Goal: Task Accomplishment & Management: Manage account settings

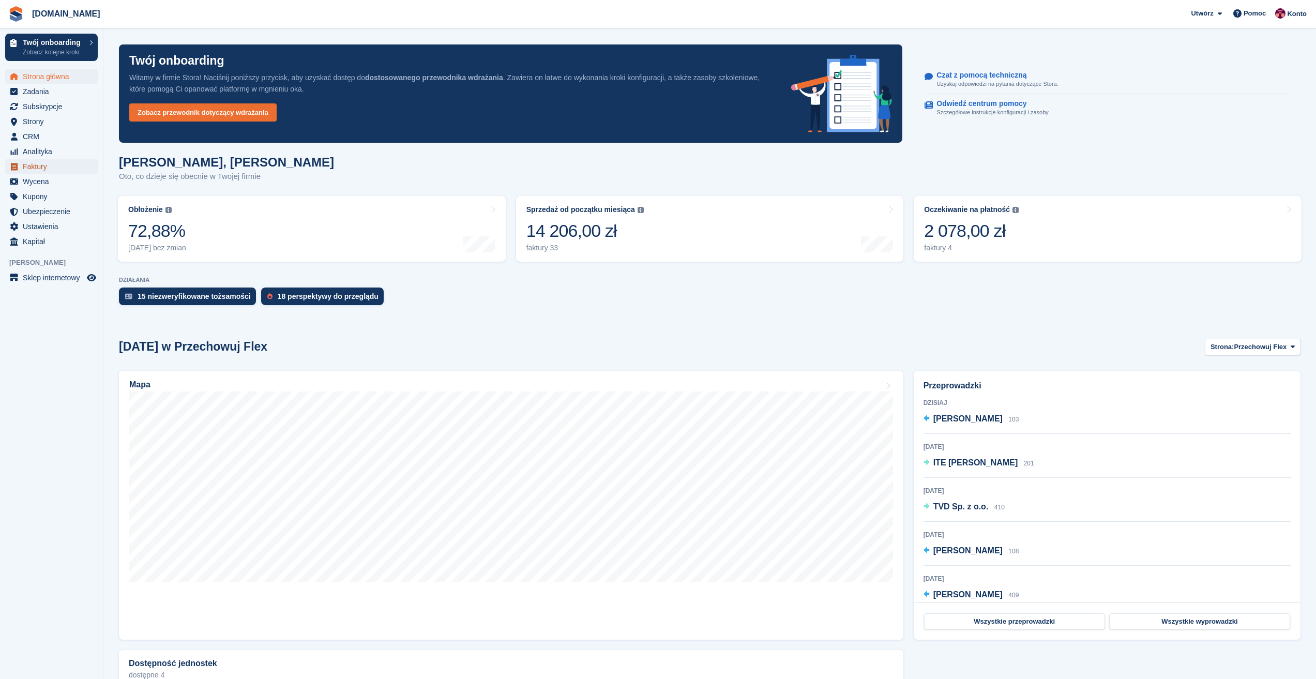
click at [42, 167] on span "Faktury" at bounding box center [54, 166] width 62 height 14
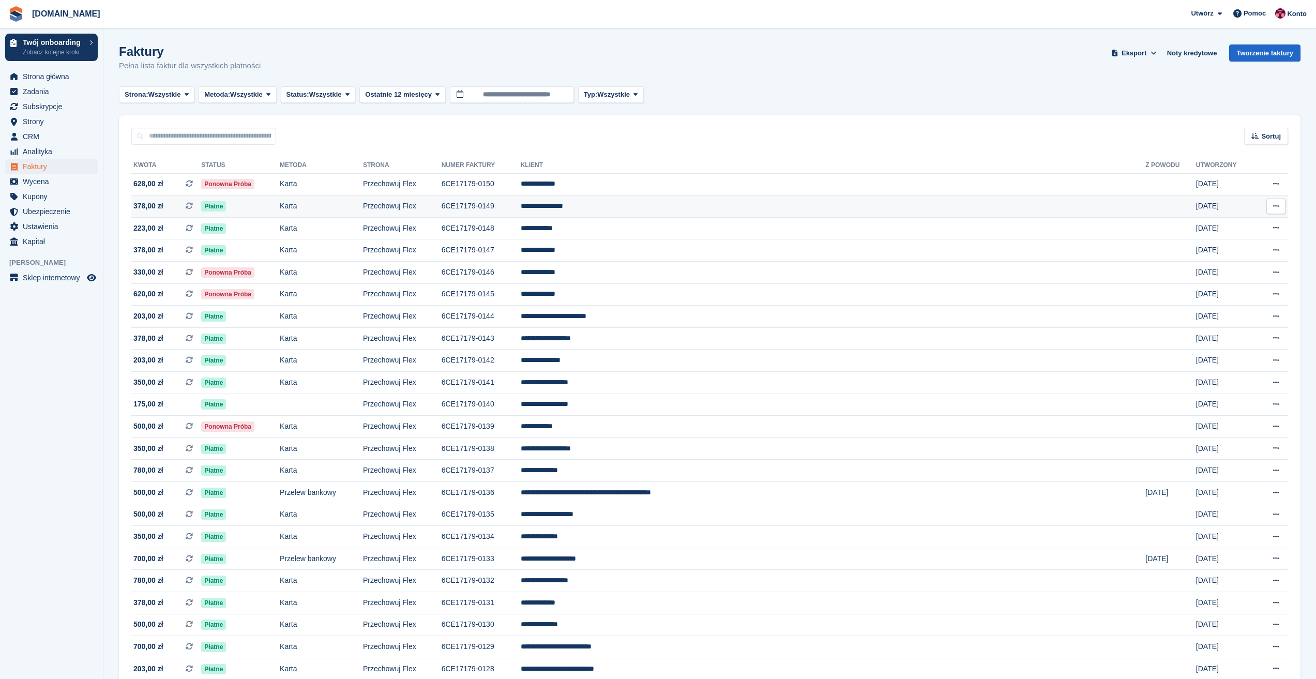
click at [698, 208] on td "**********" at bounding box center [833, 206] width 625 height 22
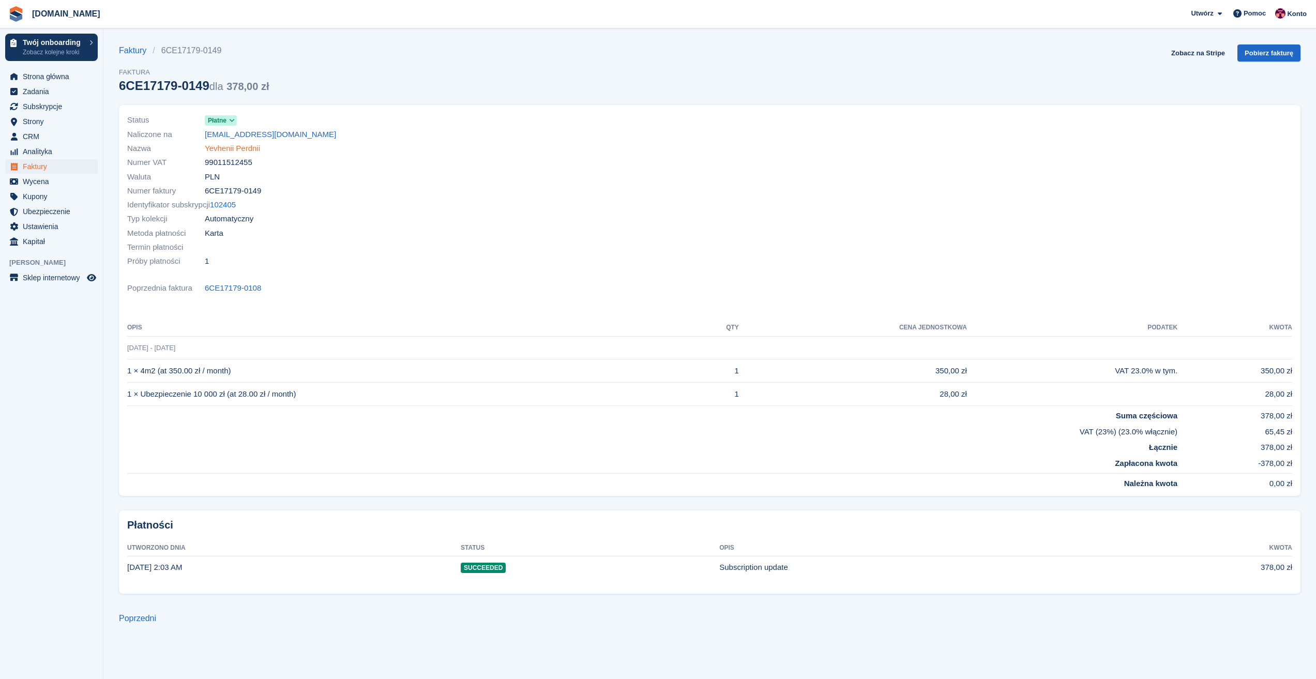
click at [232, 150] on link "Yevhenii Perdnii" at bounding box center [232, 149] width 55 height 12
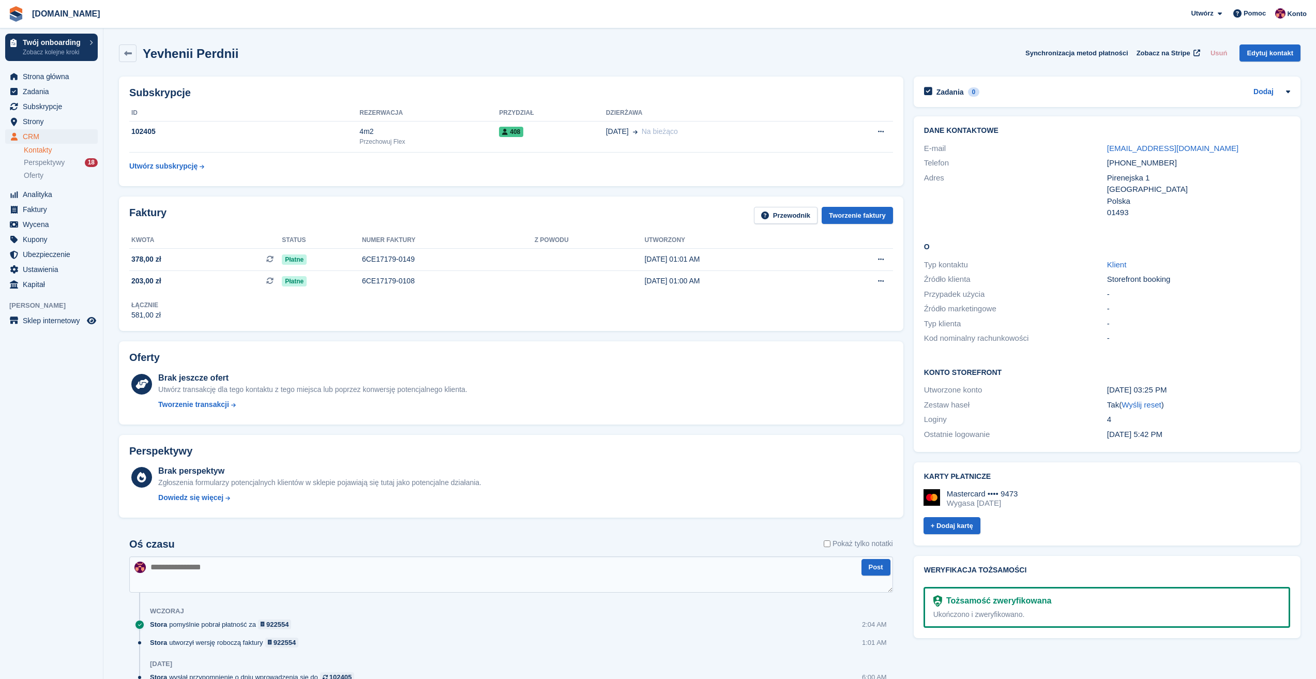
click at [72, 441] on aside "Twój onboarding Zobacz kolejne kroki [GEOGRAPHIC_DATA] [GEOGRAPHIC_DATA] Subskr…" at bounding box center [51, 341] width 103 height 627
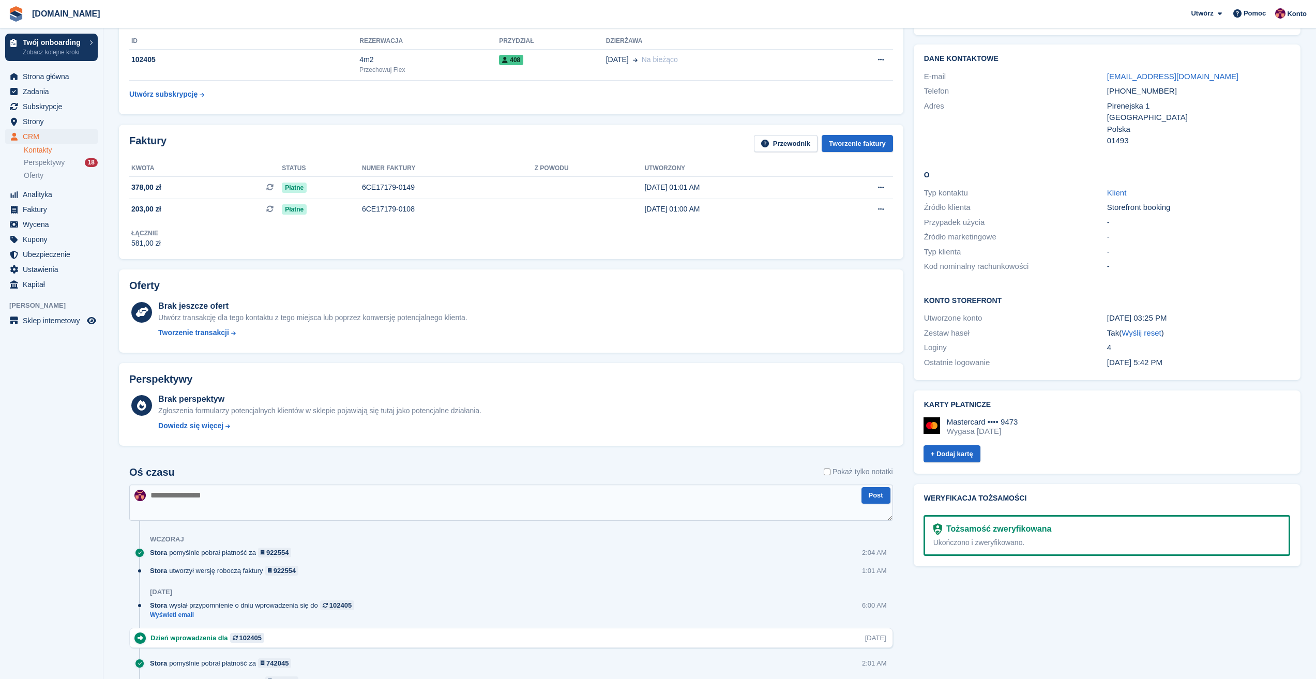
scroll to position [259, 0]
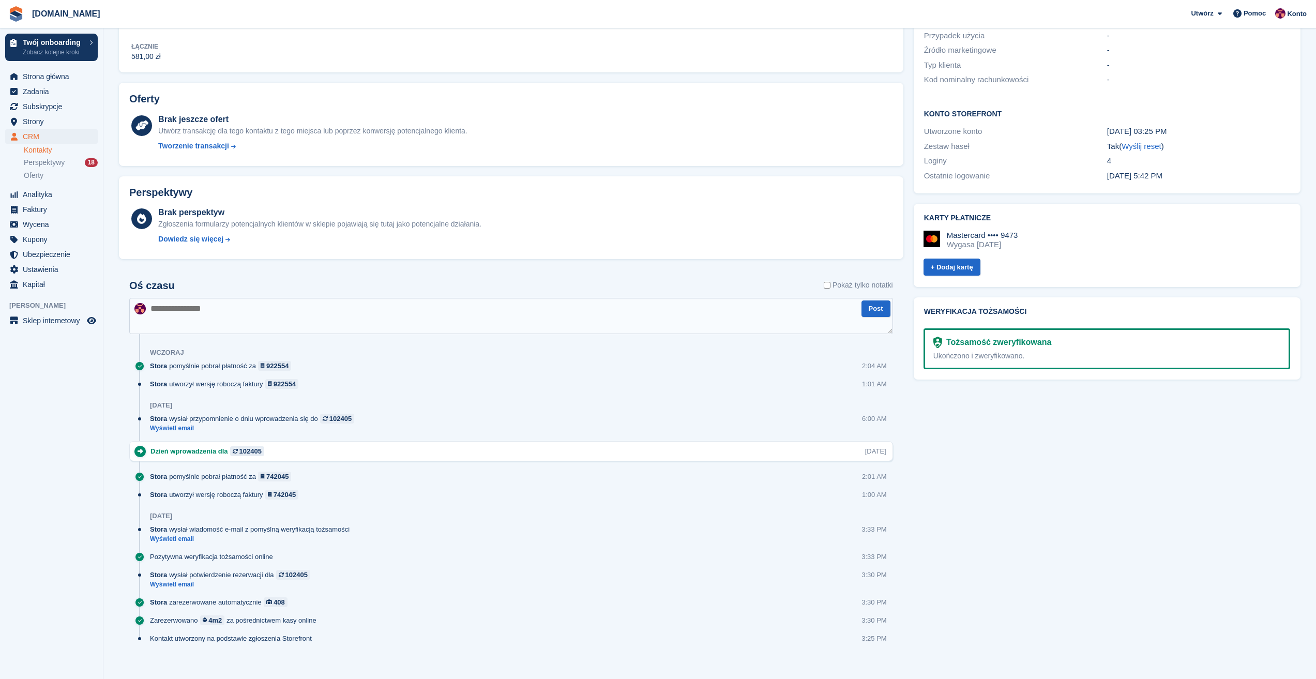
drag, startPoint x: 150, startPoint y: 450, endPoint x: 227, endPoint y: 455, distance: 76.7
click at [227, 455] on div "Dzień wprowadzenia dla 102405 Tue, 26 Aug" at bounding box center [511, 451] width 764 height 20
click at [54, 167] on span "Perspektywy" at bounding box center [44, 163] width 41 height 10
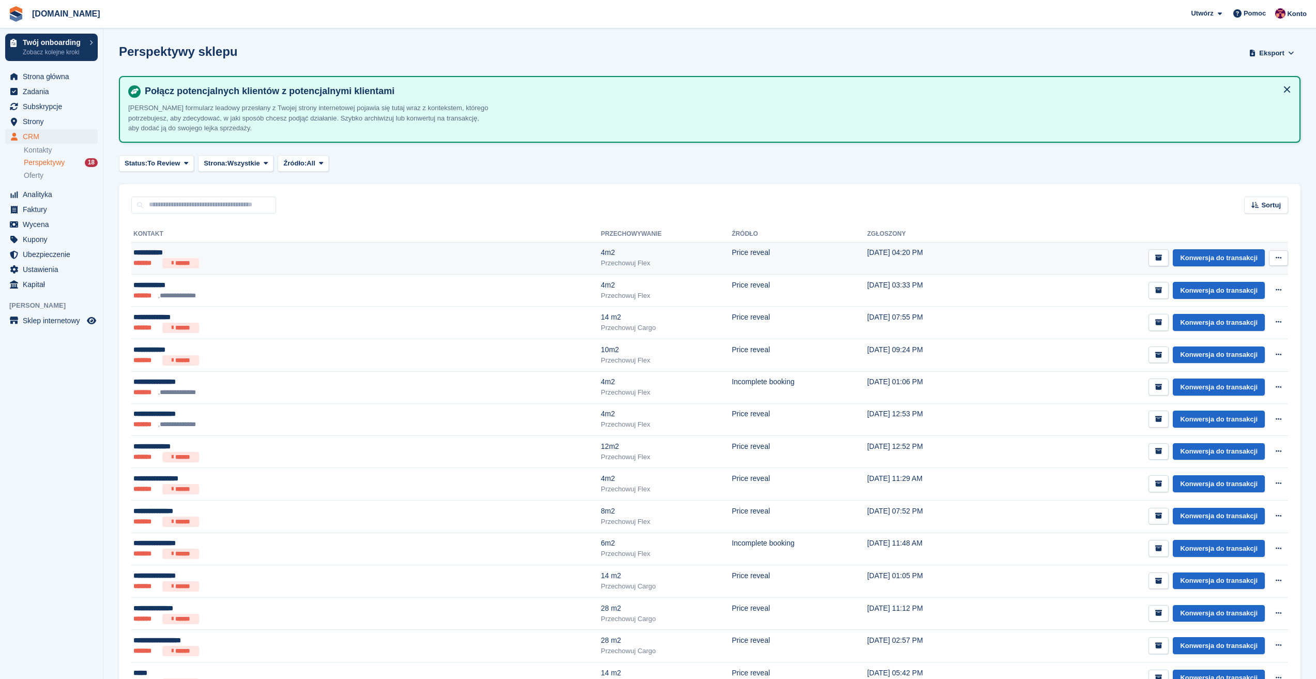
click at [1278, 254] on icon at bounding box center [1279, 257] width 6 height 7
click at [160, 257] on div "**********" at bounding box center [241, 252] width 216 height 11
click at [1283, 260] on button at bounding box center [1278, 258] width 19 height 16
click at [1242, 315] on p "Usuń perspektywę" at bounding box center [1239, 313] width 90 height 13
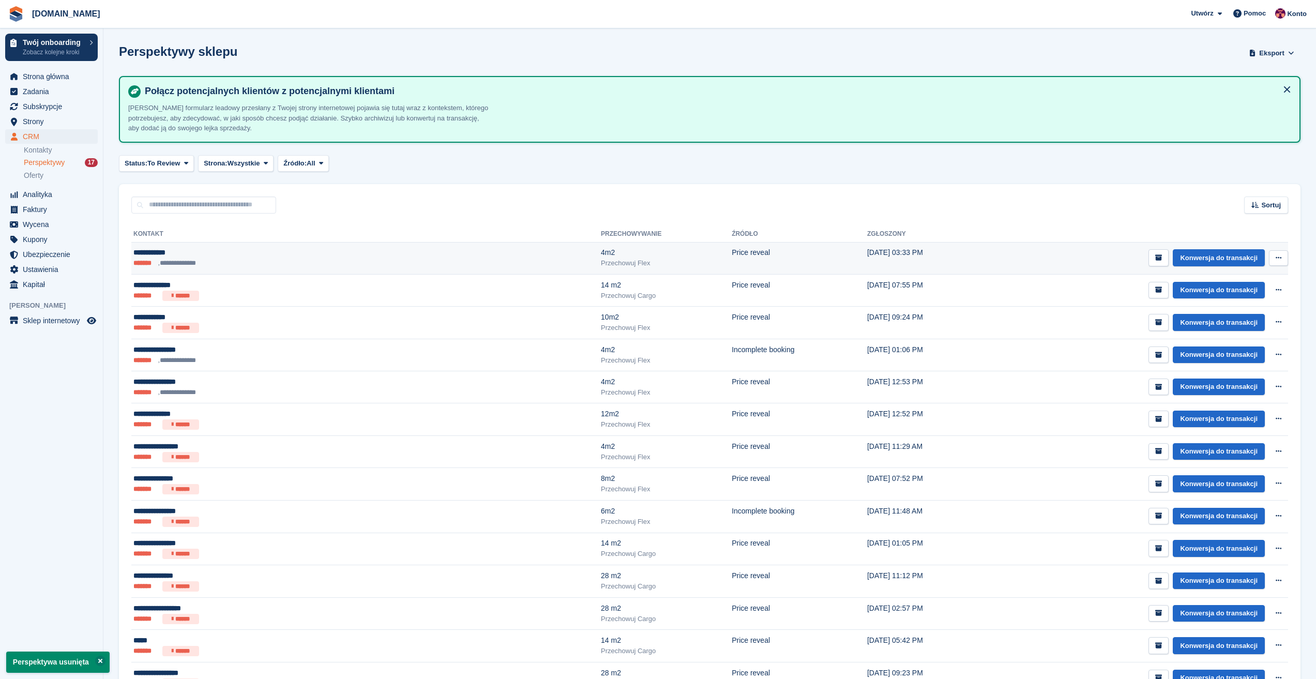
click at [1284, 255] on button at bounding box center [1278, 258] width 19 height 16
click at [1228, 312] on p "Usuń perspektywę" at bounding box center [1239, 313] width 90 height 13
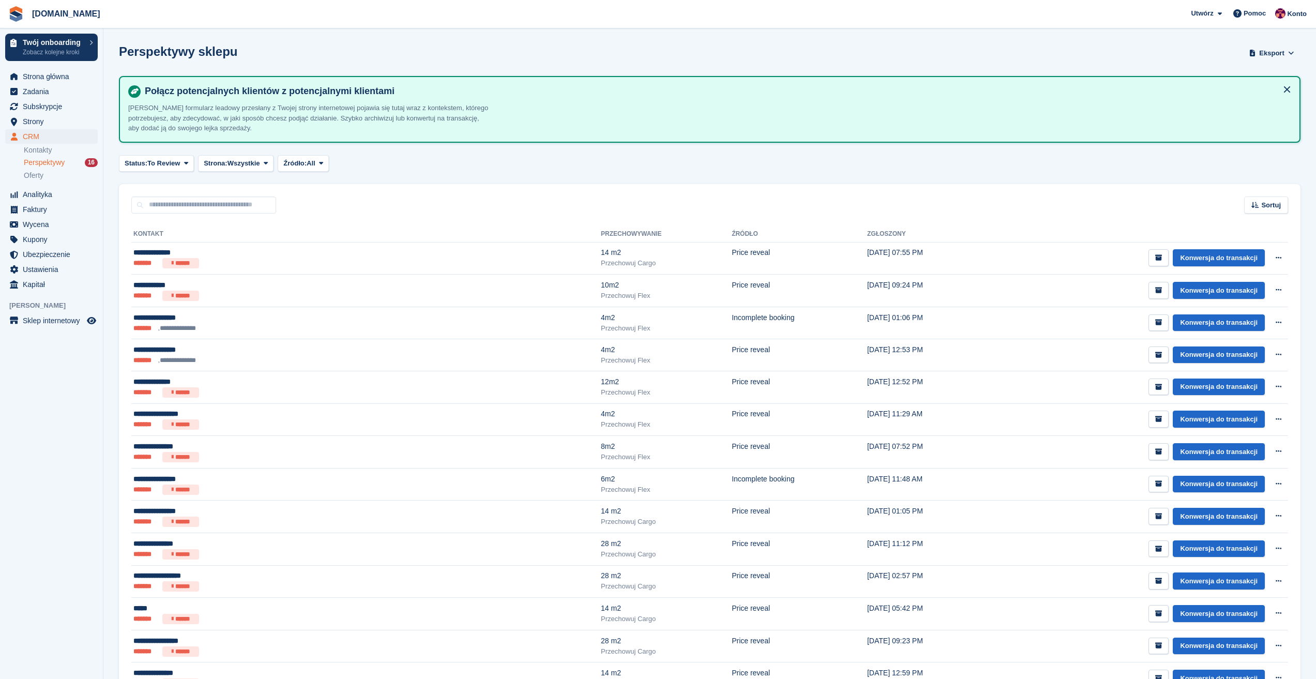
click at [19, 420] on aside "Twój onboarding Zobacz kolejne kroki Strona główna Zadania Subskrypcje Subskryp…" at bounding box center [51, 341] width 103 height 627
click at [55, 70] on span "Strona główna" at bounding box center [54, 76] width 62 height 14
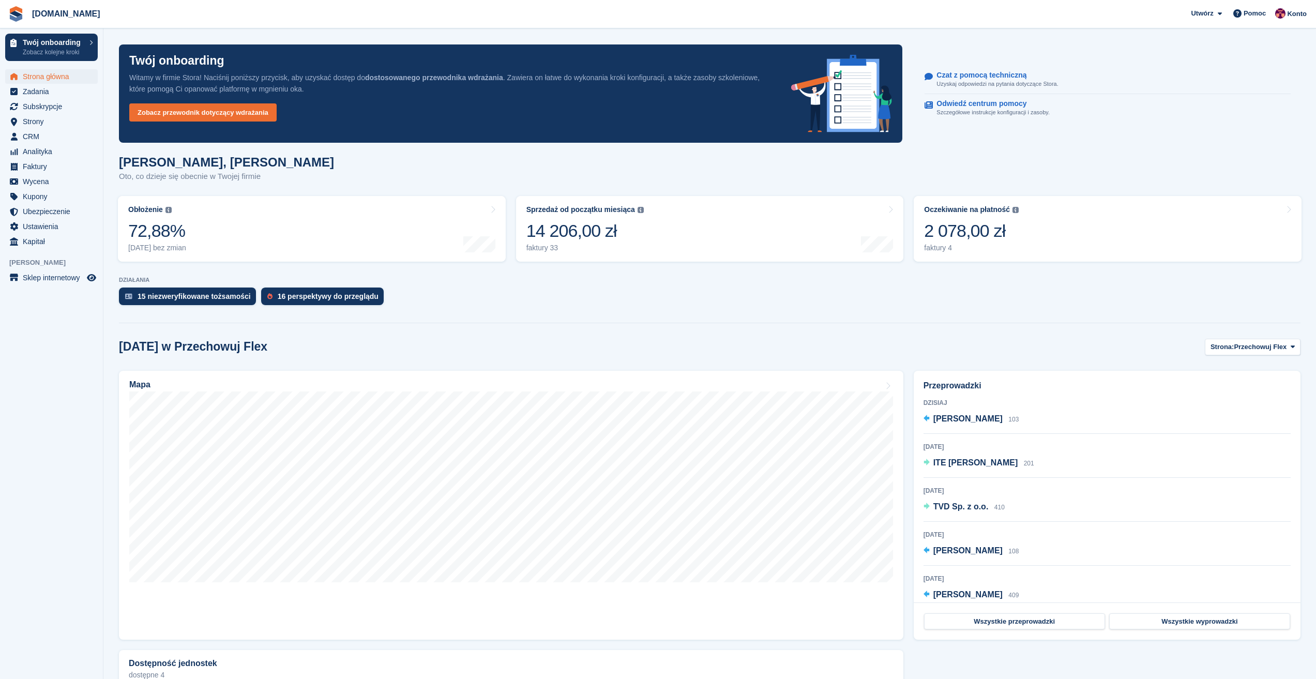
click at [547, 336] on section "Twój onboarding Witamy w firmie Stora! Naciśnij poniższy przycisk, aby uzyskać …" at bounding box center [709, 444] width 1213 height 888
